Goal: Information Seeking & Learning: Learn about a topic

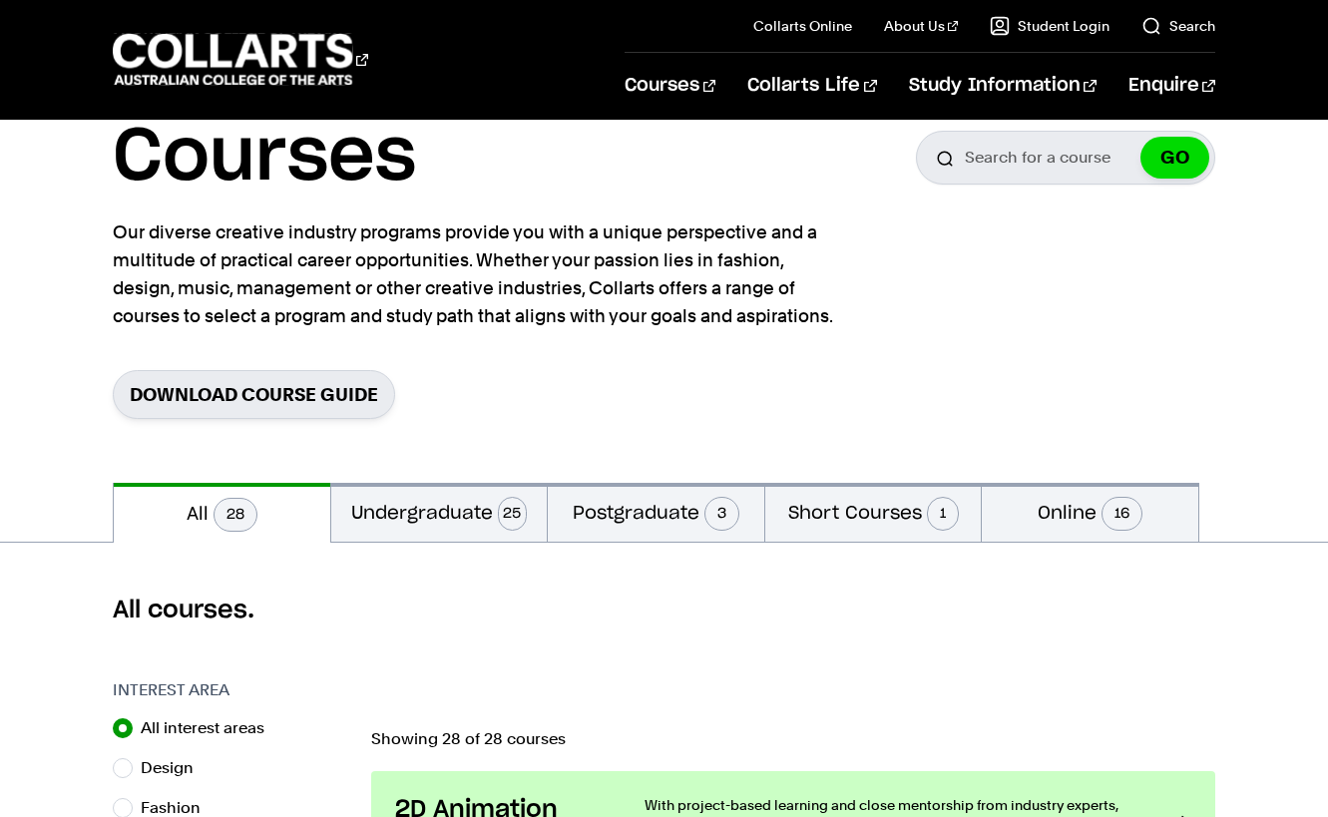
scroll to position [94, 0]
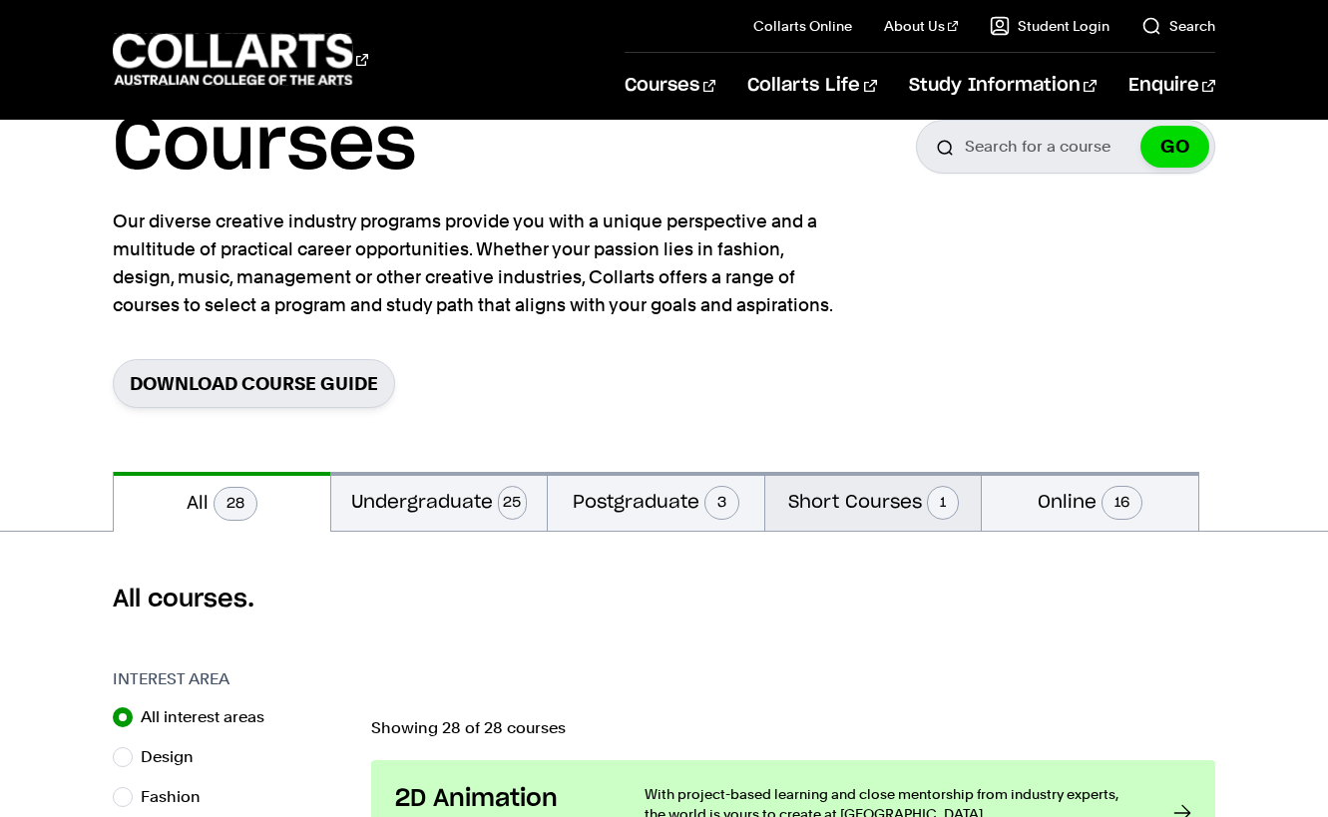
click at [848, 495] on button "Short Courses 1" at bounding box center [873, 501] width 217 height 59
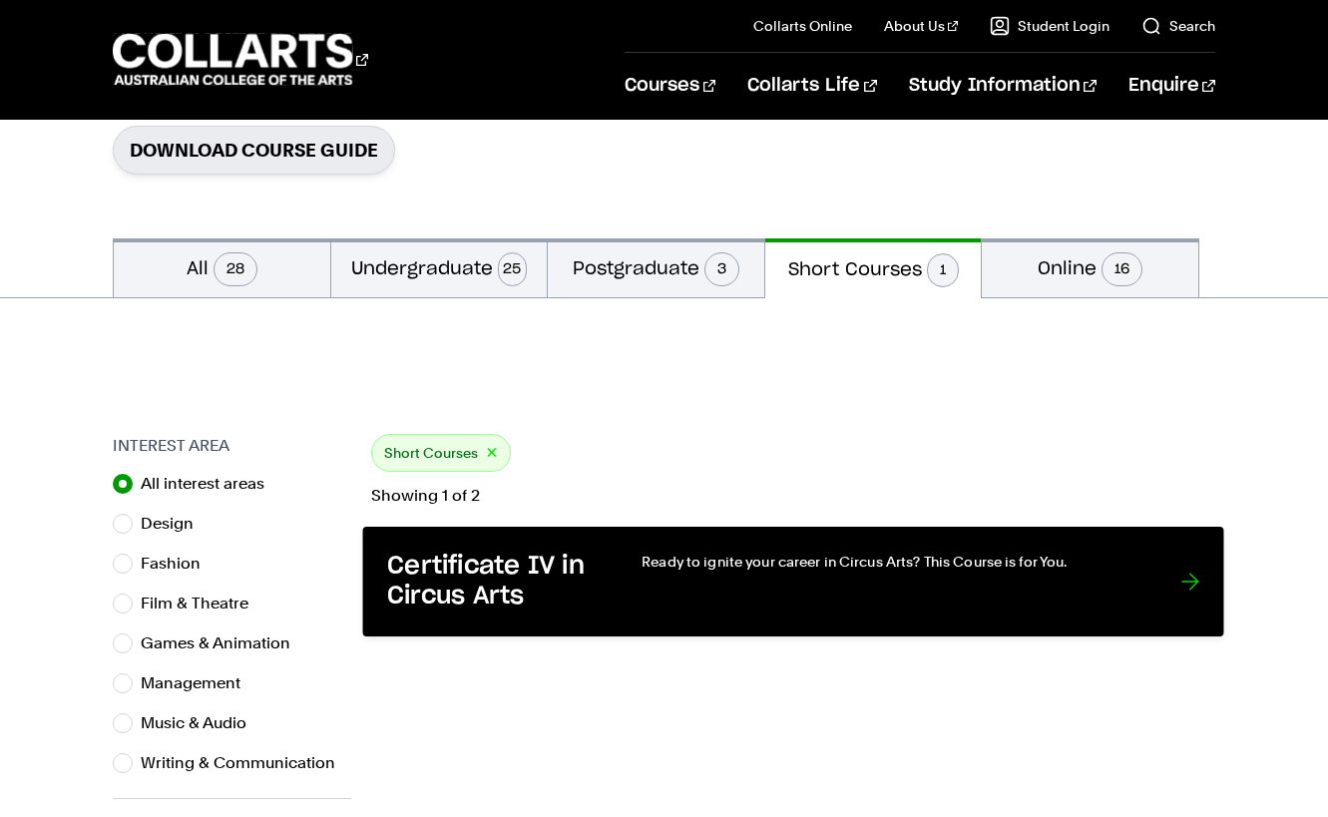
scroll to position [328, 0]
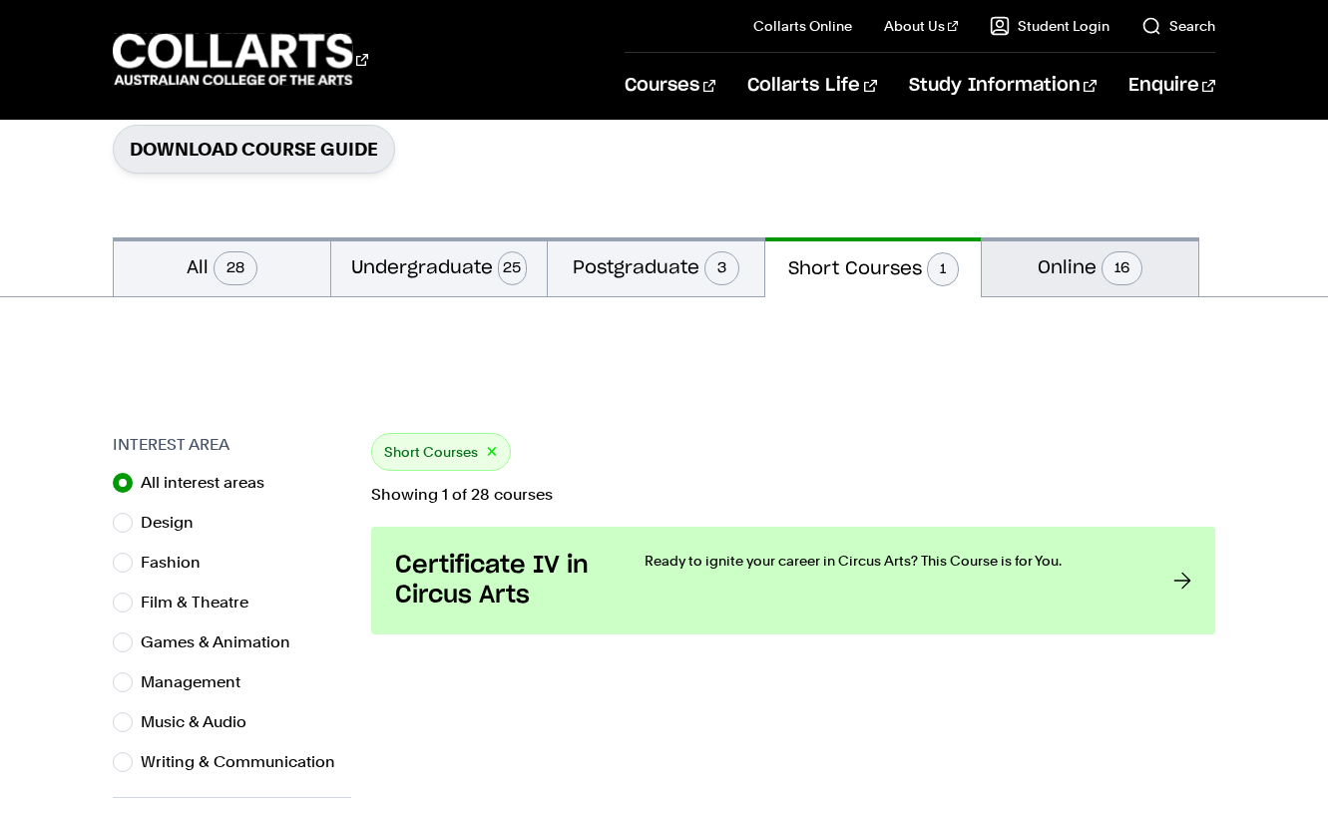
click at [1111, 276] on span "16" at bounding box center [1122, 268] width 41 height 34
radio input "false"
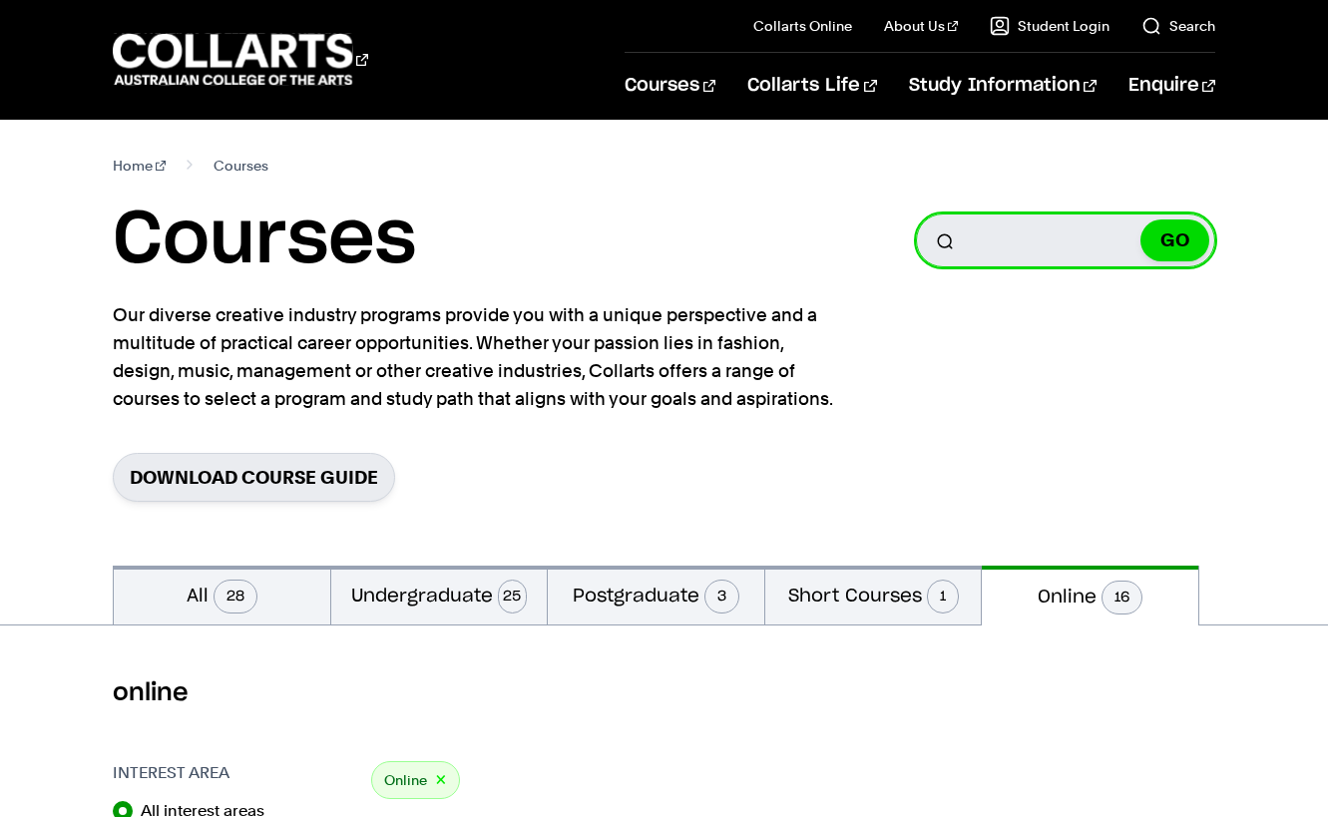
click at [1033, 240] on input "Search for a course" at bounding box center [1065, 241] width 299 height 54
type input "p"
type input "Pro Tools"
click at [1174, 240] on button "GO" at bounding box center [1175, 241] width 69 height 42
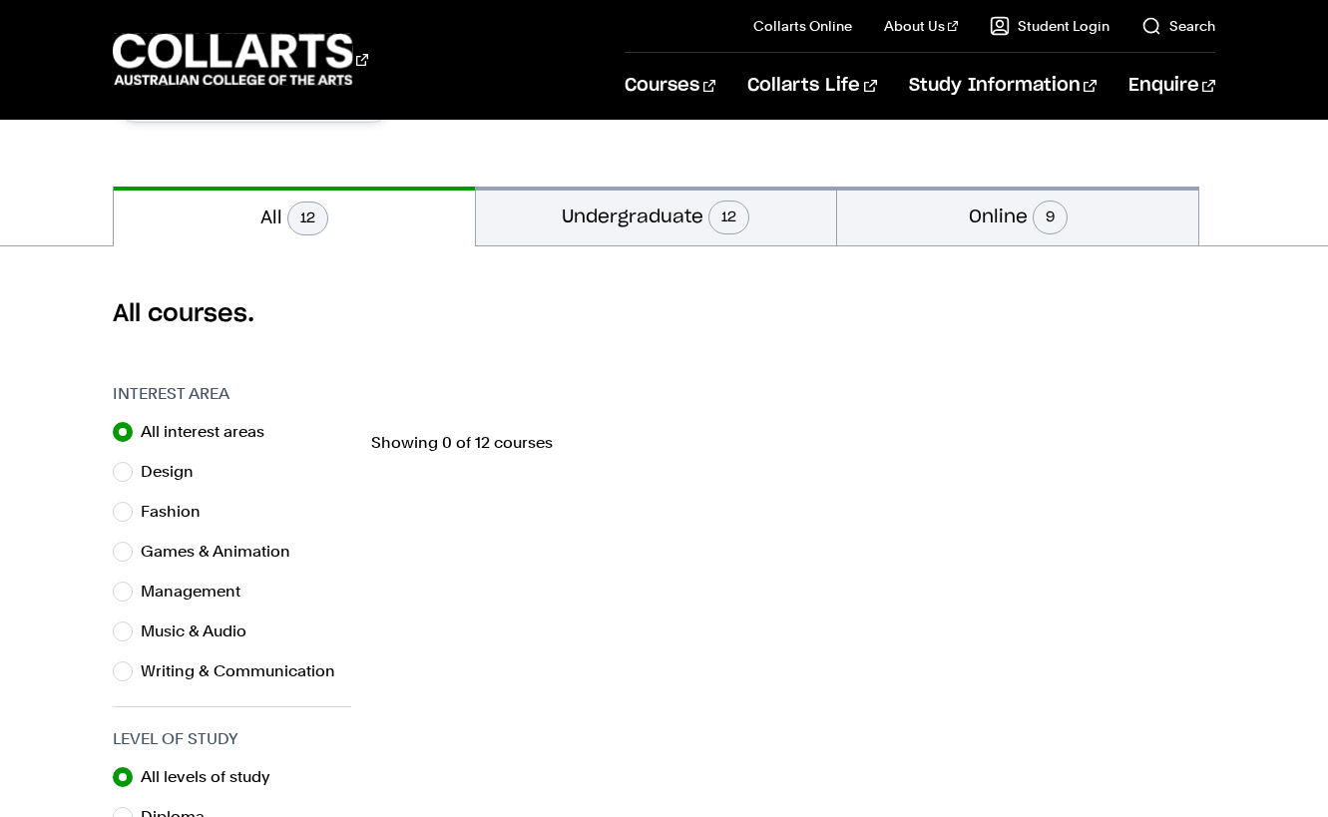
scroll to position [343, 0]
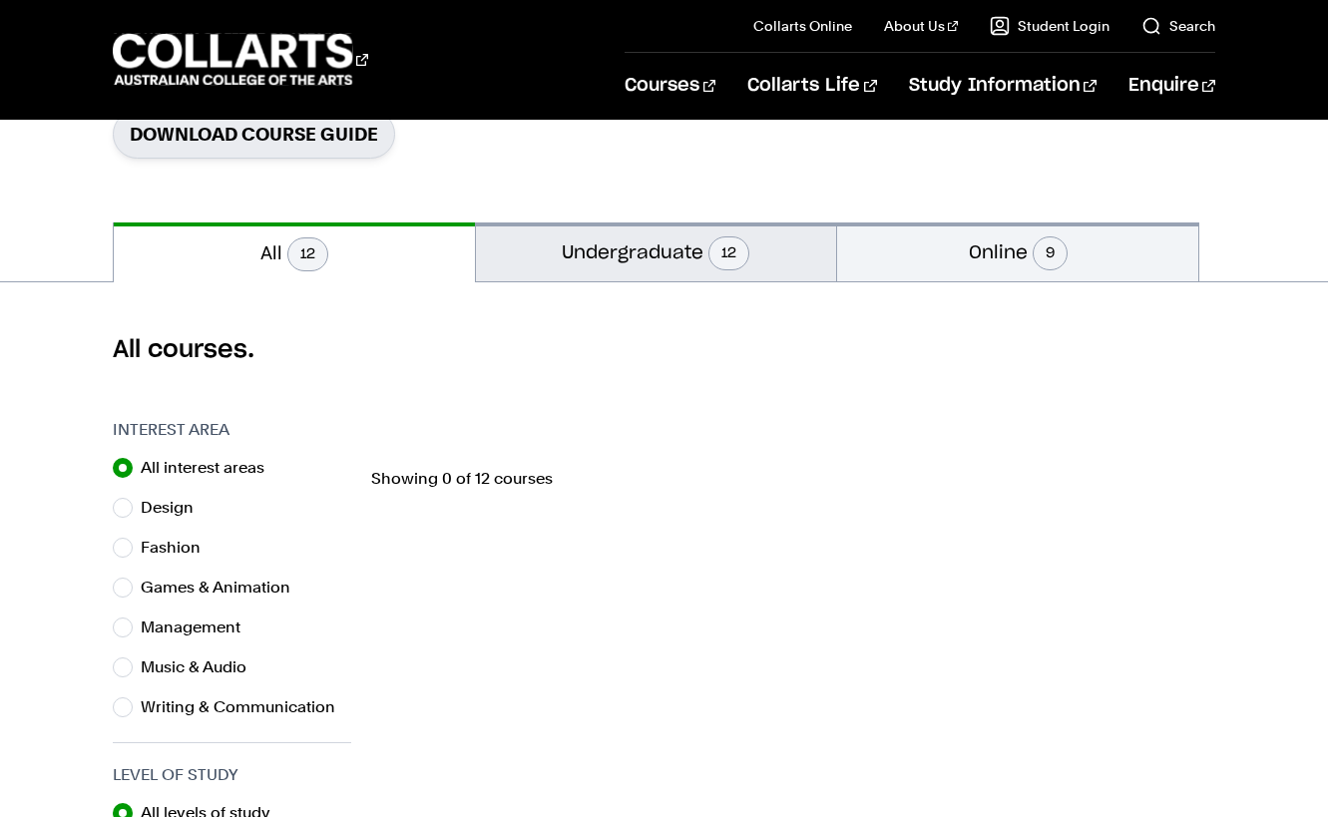
click at [709, 275] on button "Undergraduate 12" at bounding box center [656, 252] width 361 height 59
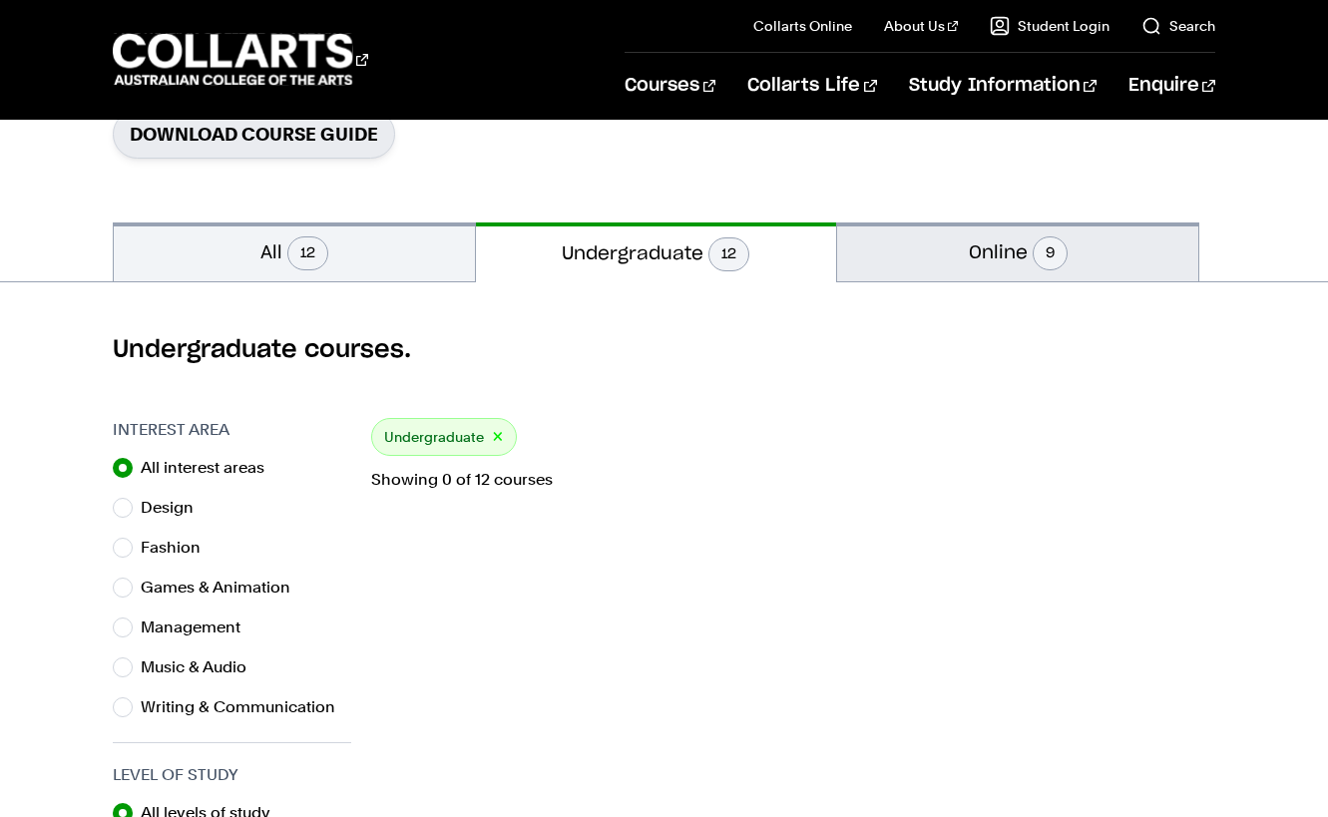
click at [967, 268] on button "Online 9" at bounding box center [1017, 252] width 361 height 59
radio input "false"
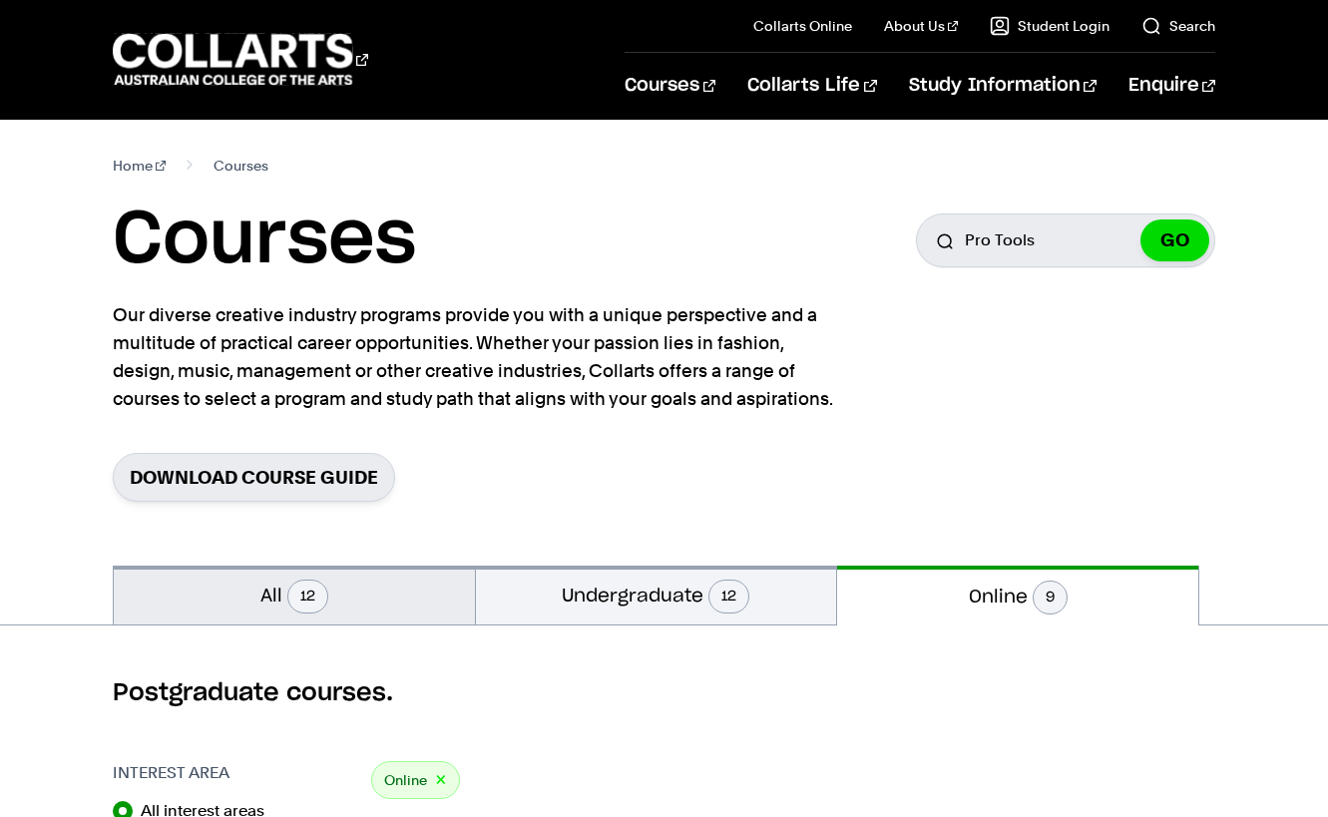
click at [333, 615] on button "All 12" at bounding box center [294, 595] width 361 height 59
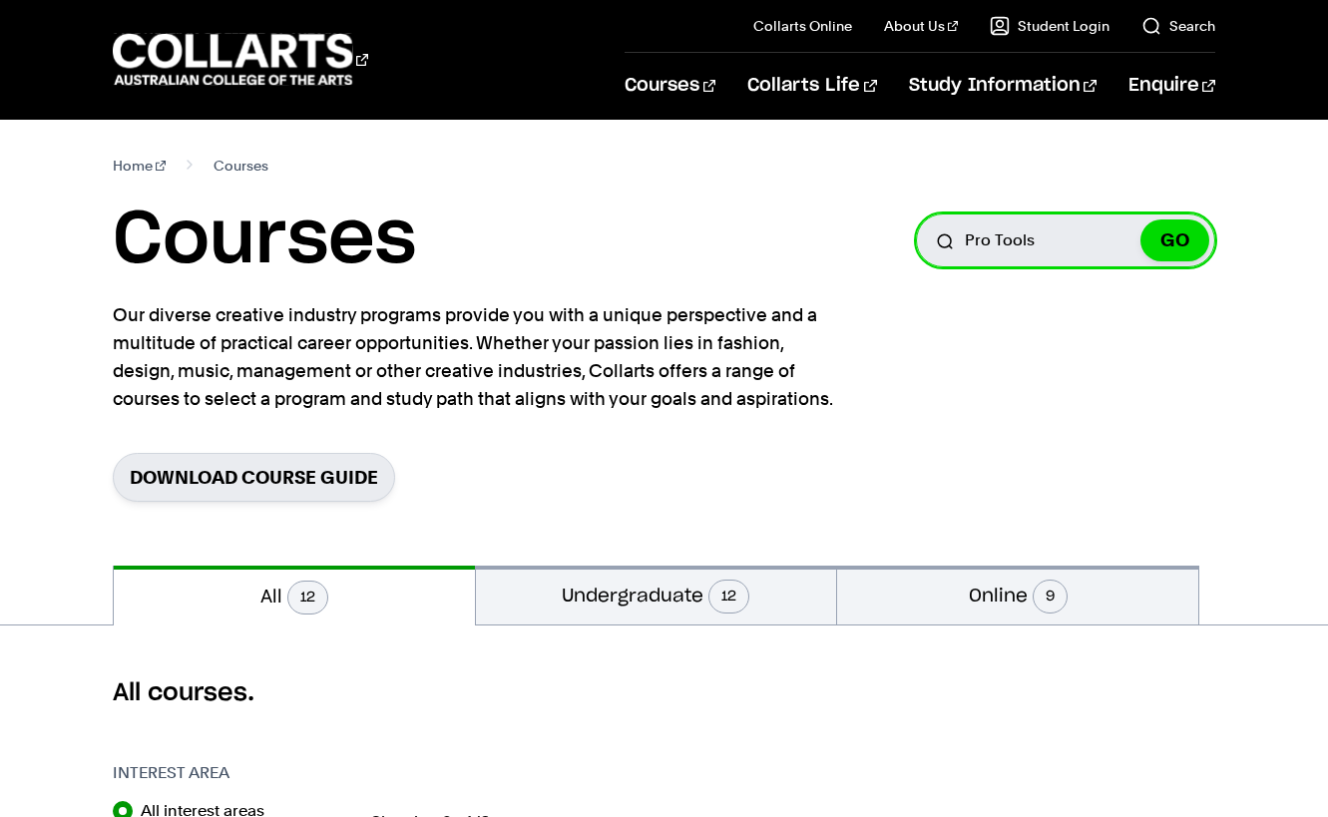
drag, startPoint x: 1107, startPoint y: 234, endPoint x: 639, endPoint y: 234, distance: 468.0
click at [639, 234] on div "Courses Search for a course Pro Tools GO" at bounding box center [664, 241] width 1103 height 90
click at [1174, 240] on button "GO" at bounding box center [1175, 241] width 69 height 42
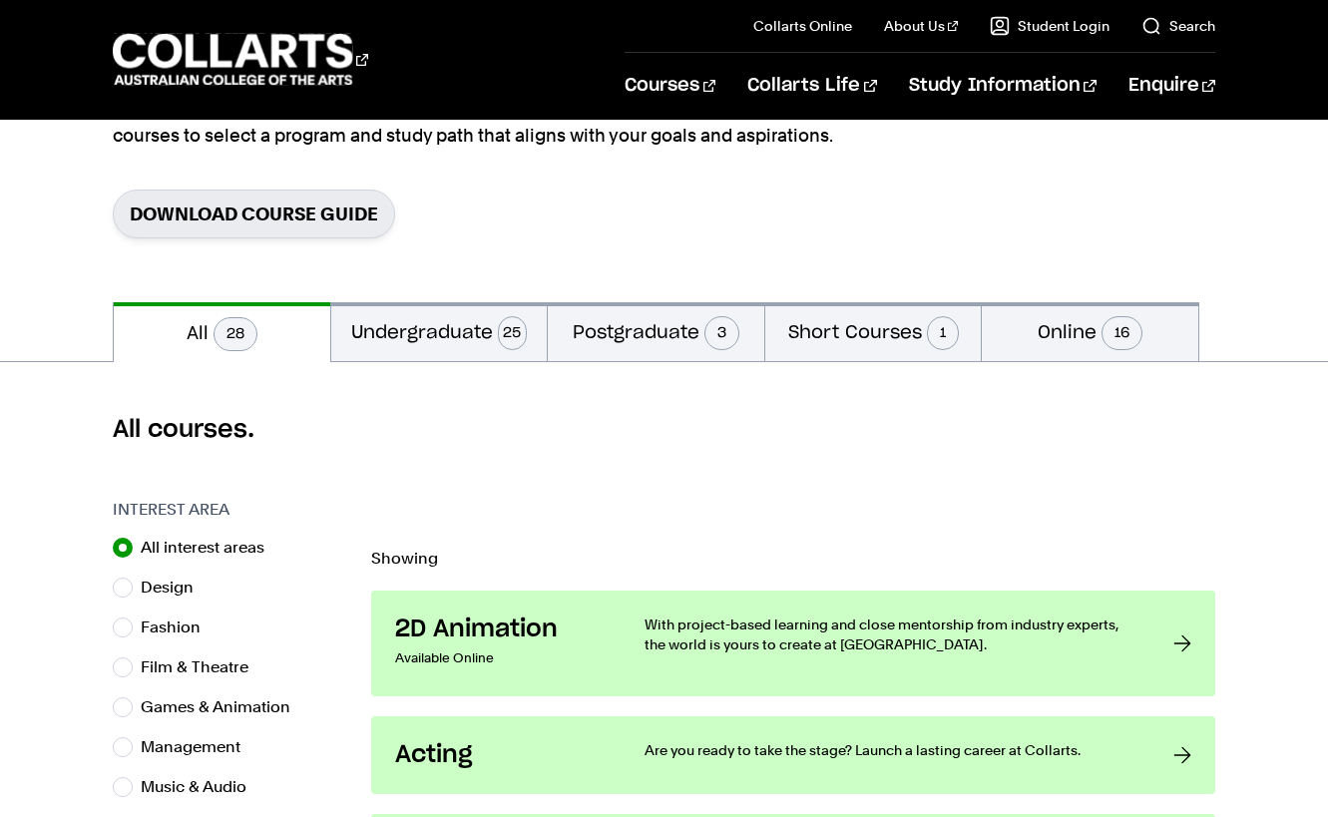
scroll to position [266, 0]
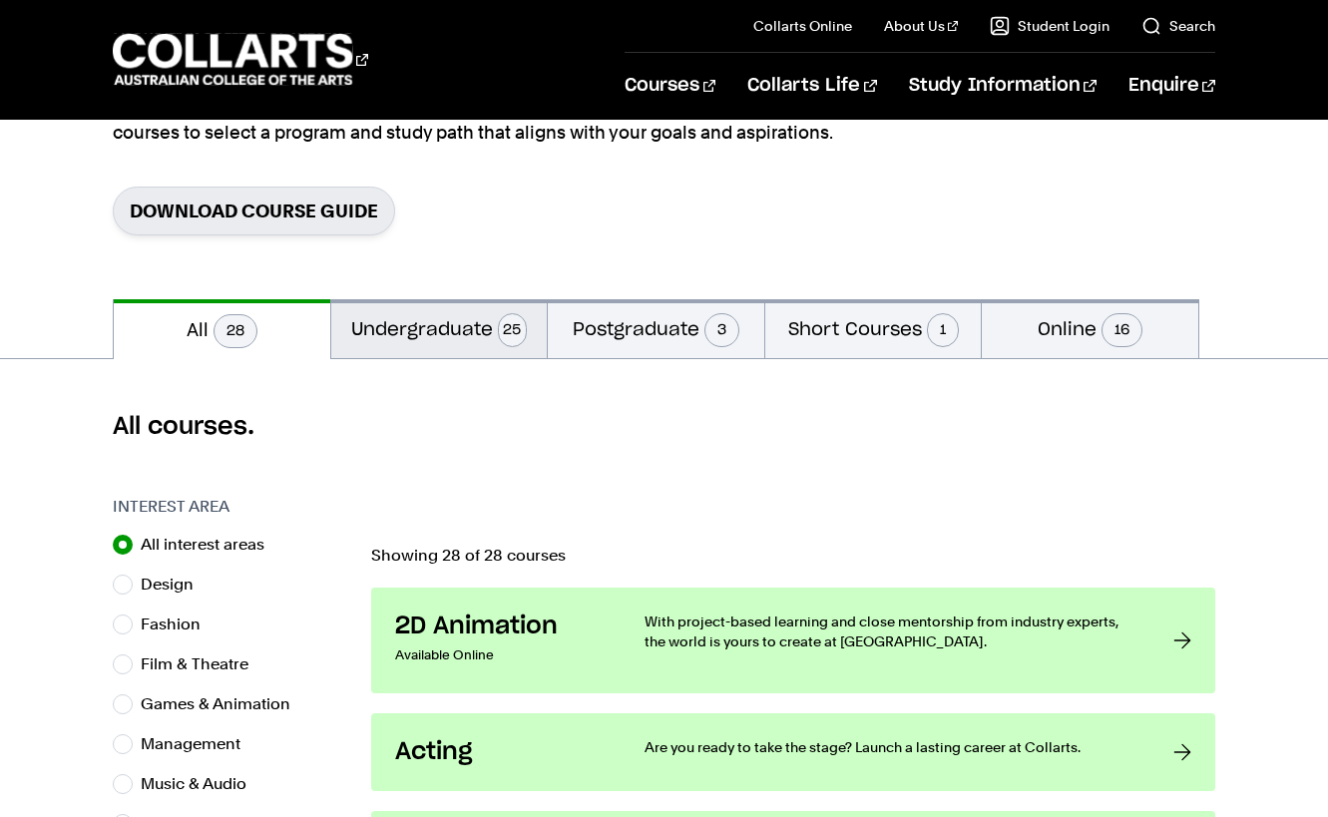
click at [513, 340] on span "25" at bounding box center [513, 330] width 30 height 34
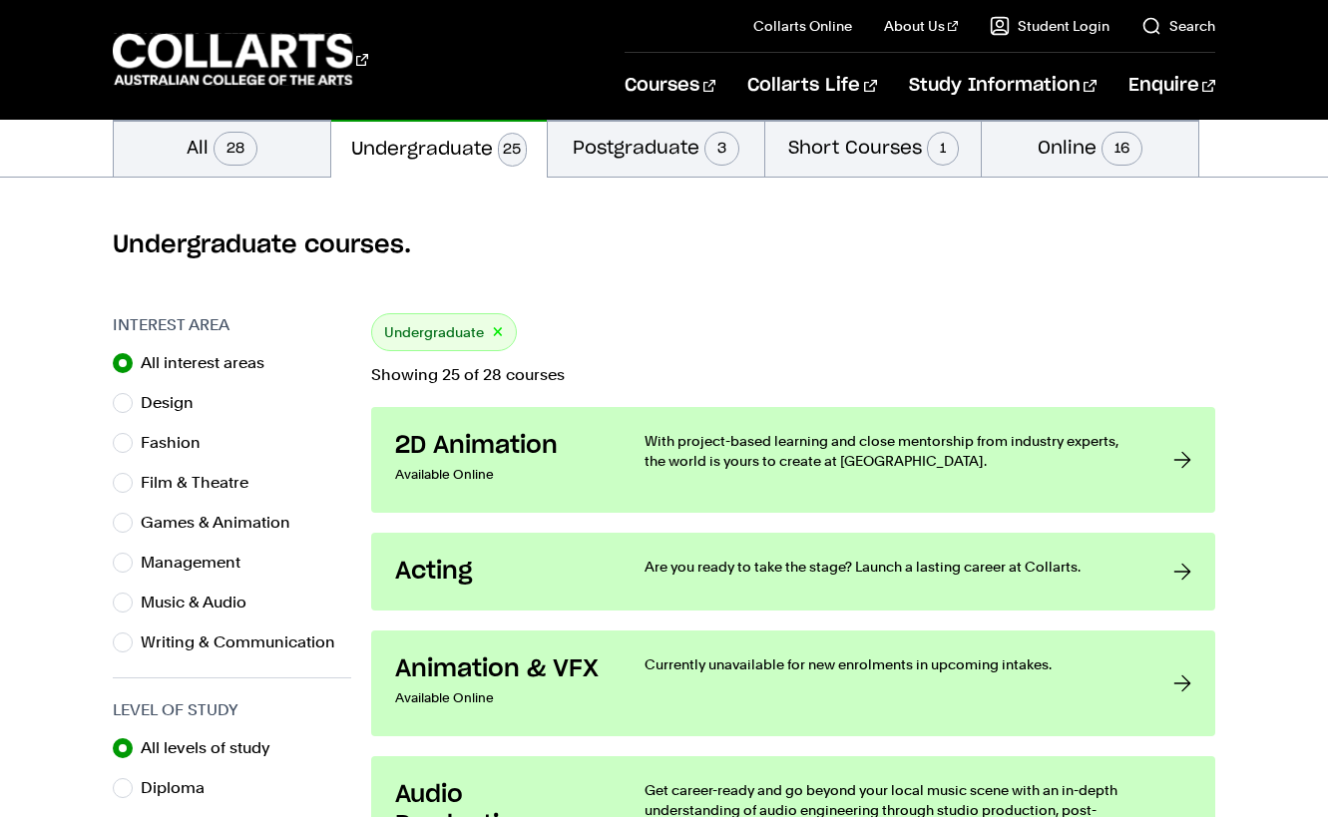
scroll to position [425, 0]
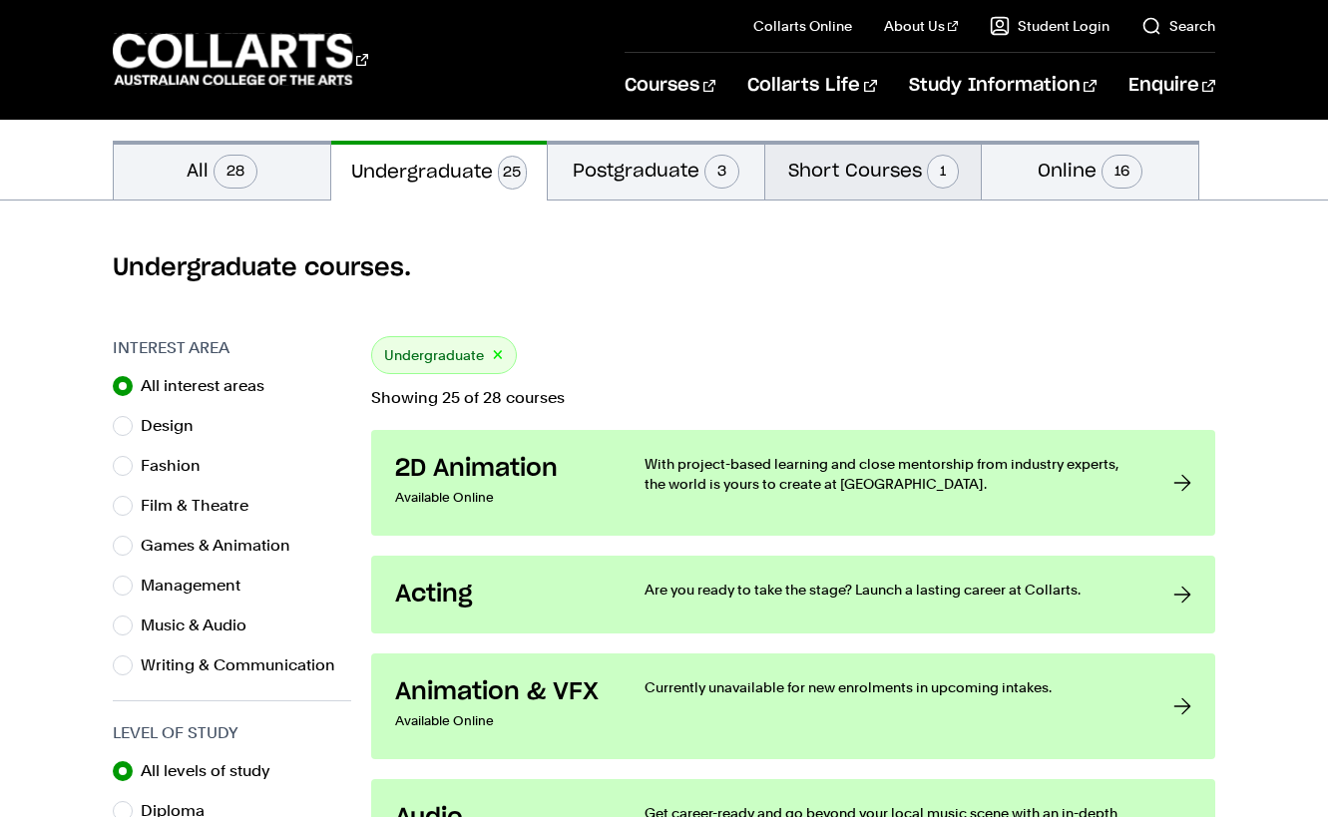
click at [842, 187] on button "Short Courses 1" at bounding box center [873, 170] width 217 height 59
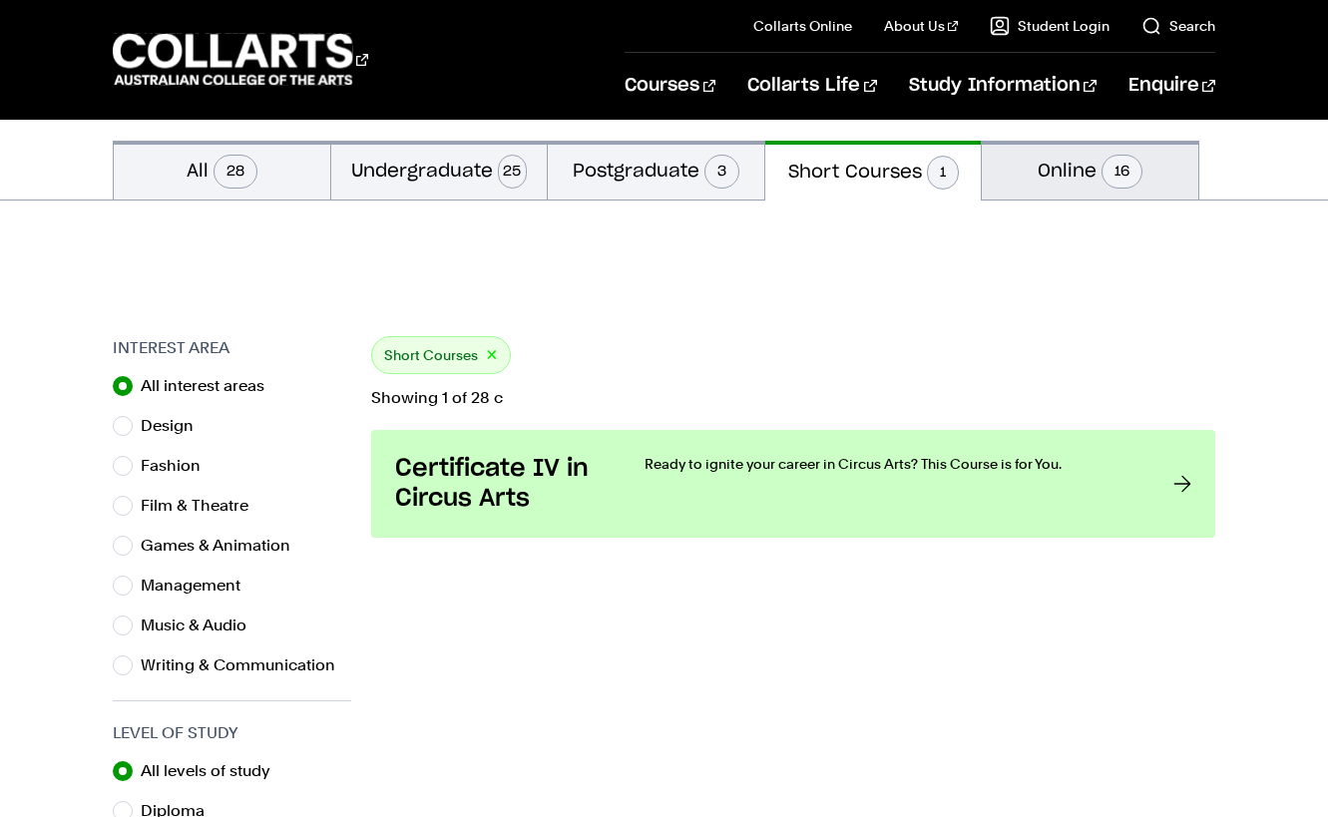
click at [1011, 170] on button "Online 16" at bounding box center [1090, 170] width 217 height 59
radio input "false"
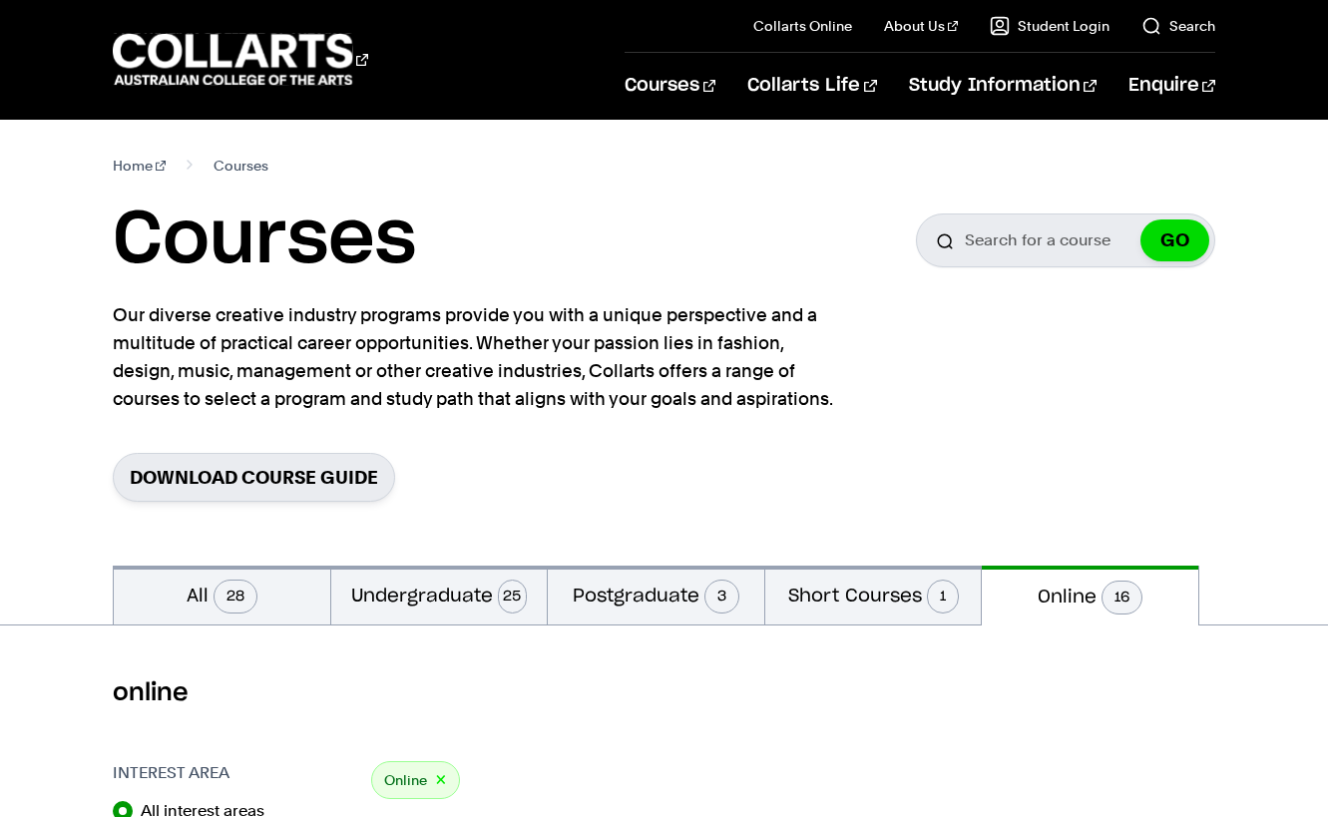
scroll to position [425, 0]
